Goal: Task Accomplishment & Management: Complete application form

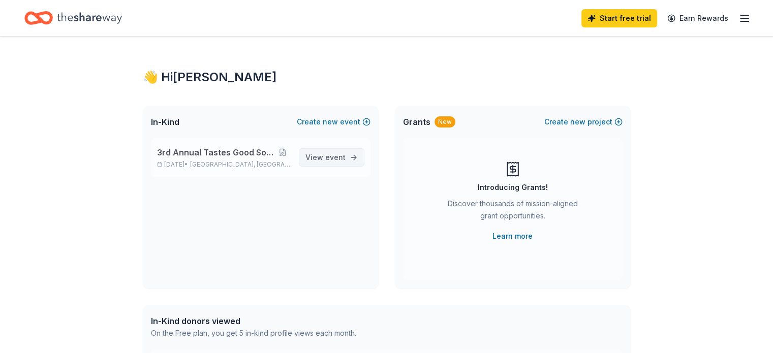
click at [333, 161] on span "event" at bounding box center [335, 157] width 20 height 9
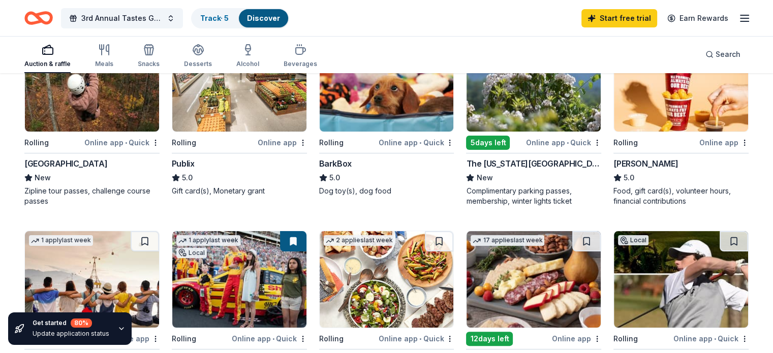
scroll to position [203, 0]
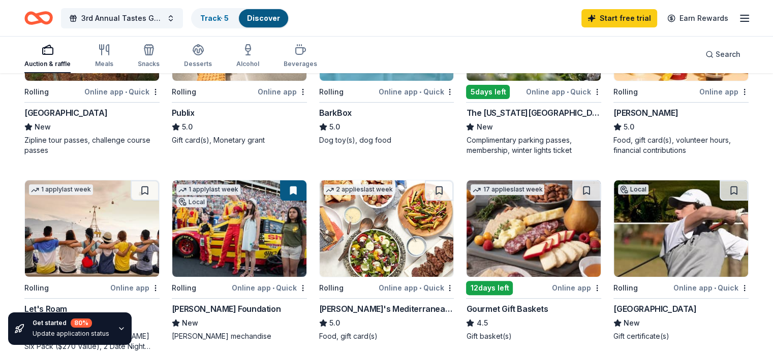
click at [105, 113] on div "[GEOGRAPHIC_DATA]" at bounding box center [65, 113] width 83 height 12
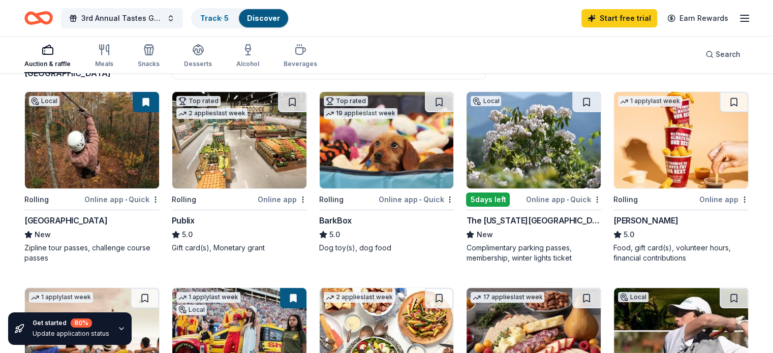
scroll to position [0, 0]
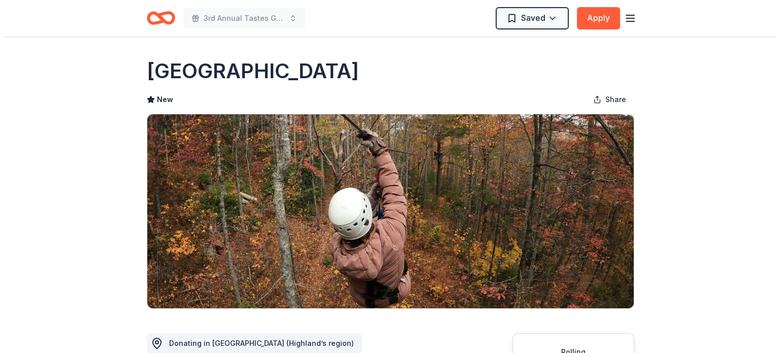
scroll to position [254, 0]
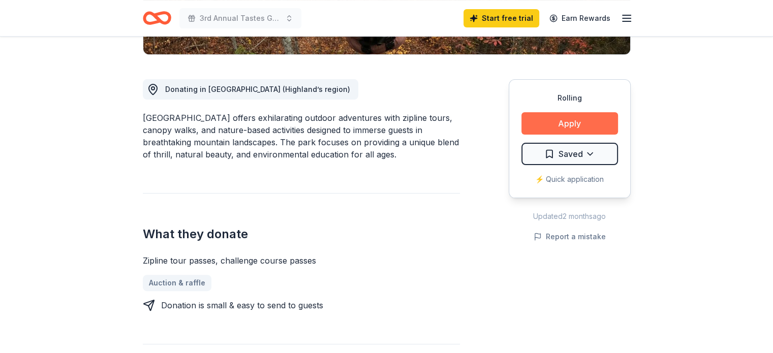
click at [562, 127] on button "Apply" at bounding box center [569, 123] width 97 height 22
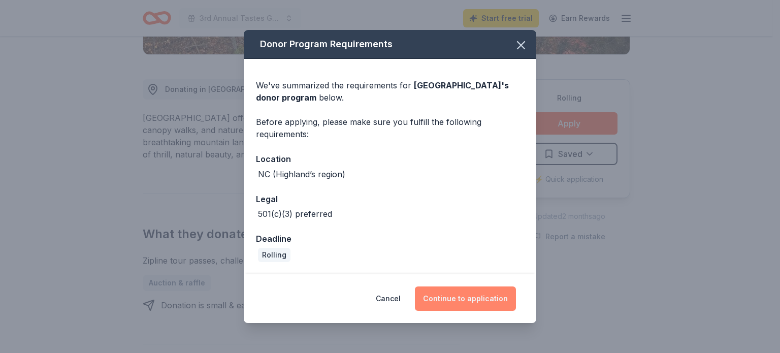
click at [449, 289] on button "Continue to application" at bounding box center [465, 298] width 101 height 24
